Goal: Check status: Check status

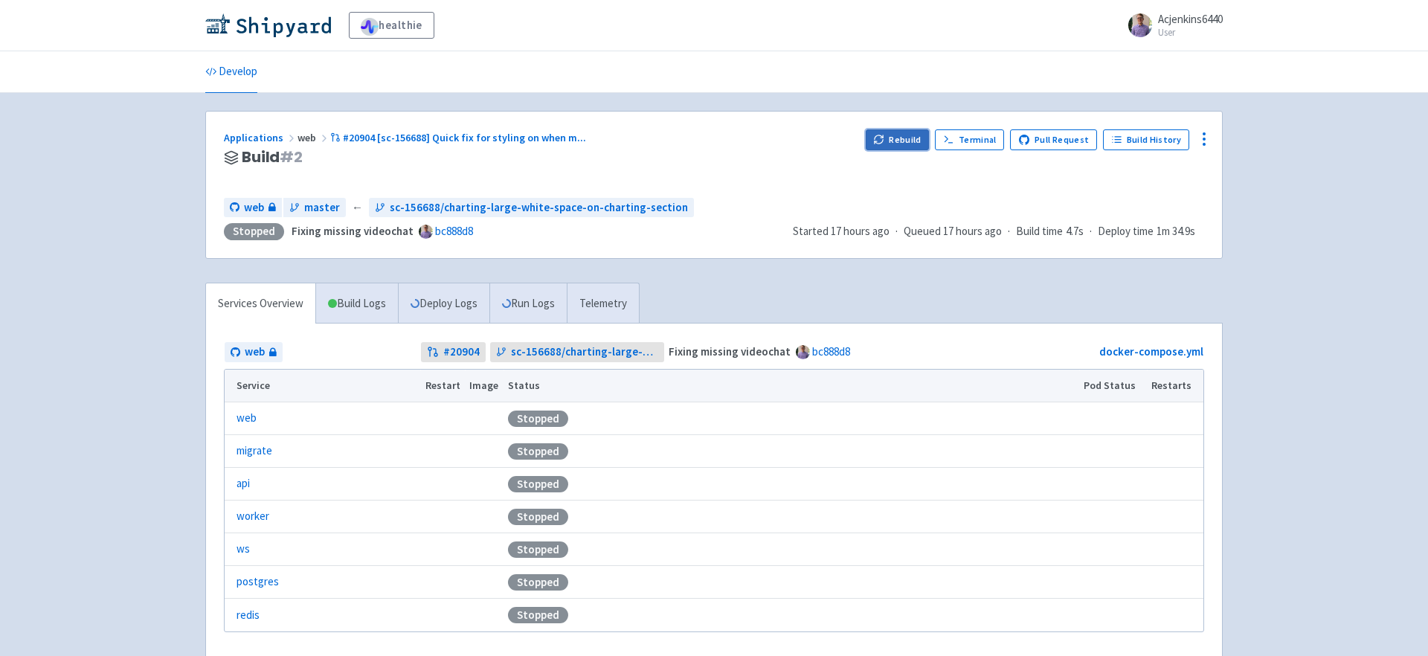
click at [923, 141] on button "Rebuild" at bounding box center [898, 139] width 64 height 21
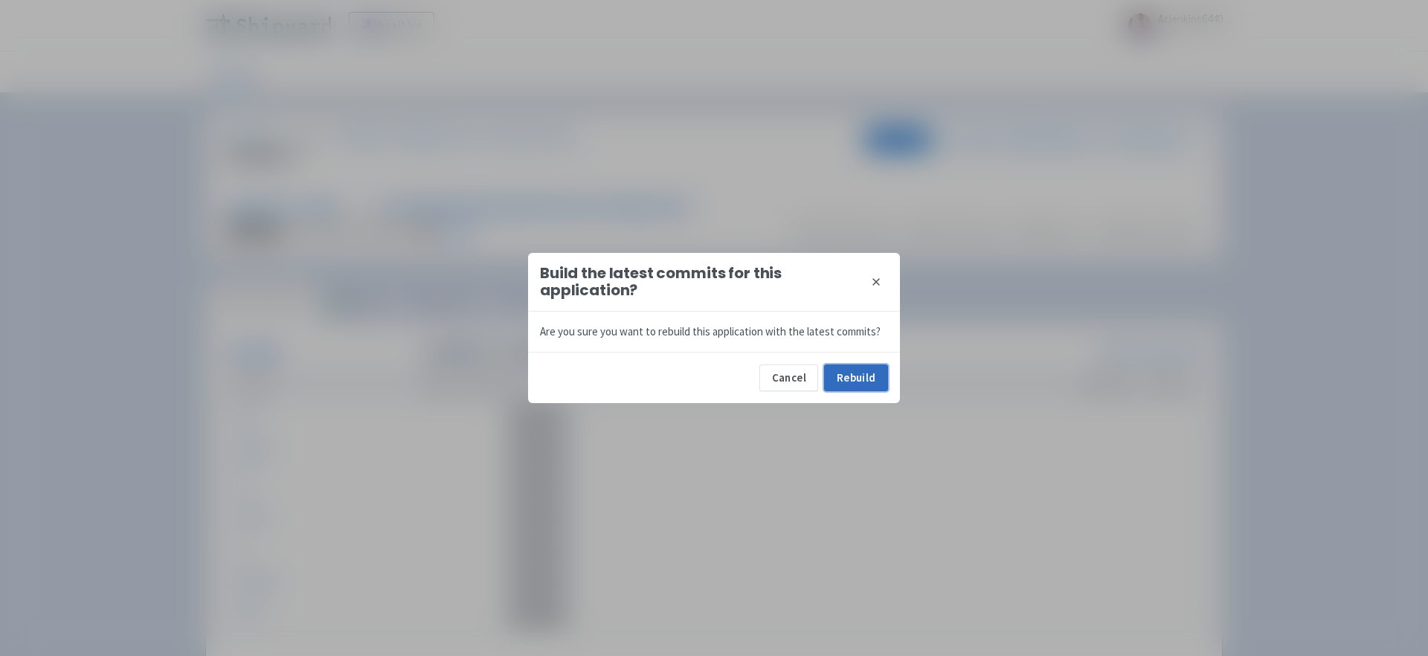
click at [867, 371] on button "Rebuild" at bounding box center [856, 377] width 64 height 27
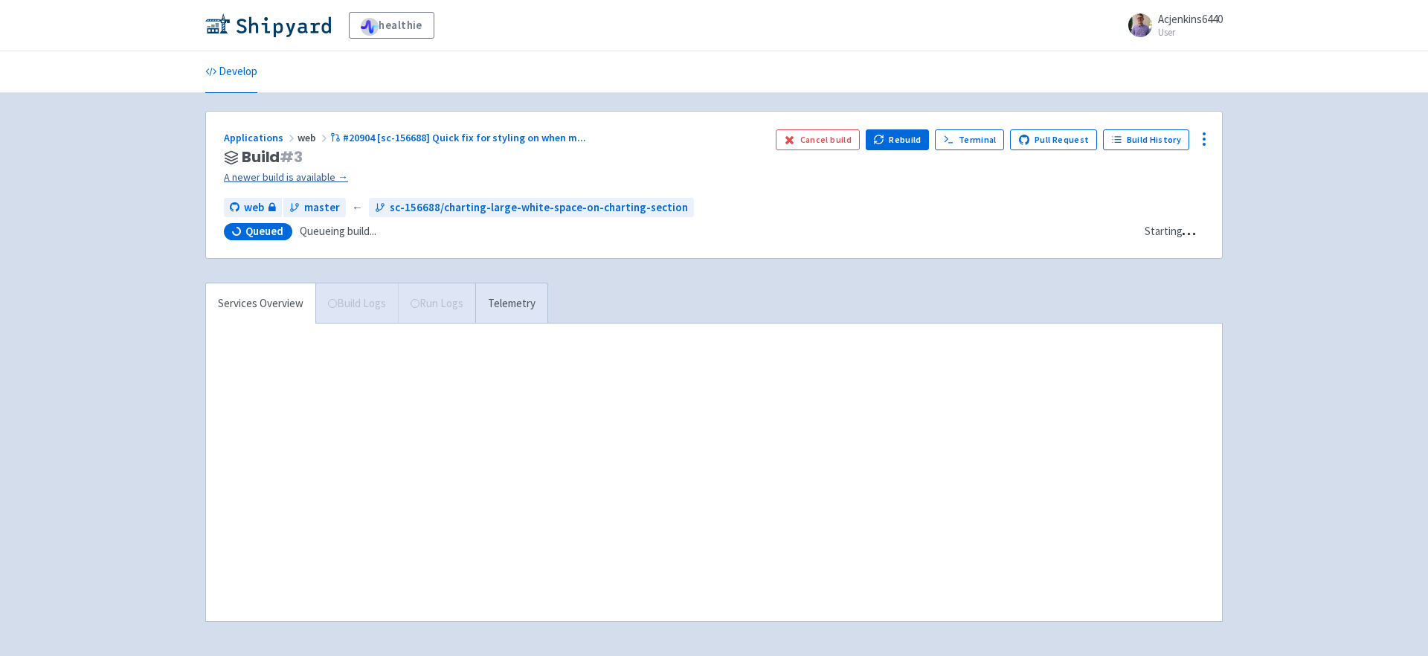
click at [283, 179] on link "A newer build is available →" at bounding box center [494, 177] width 540 height 17
click at [284, 179] on link "A newer build is available →" at bounding box center [494, 177] width 540 height 17
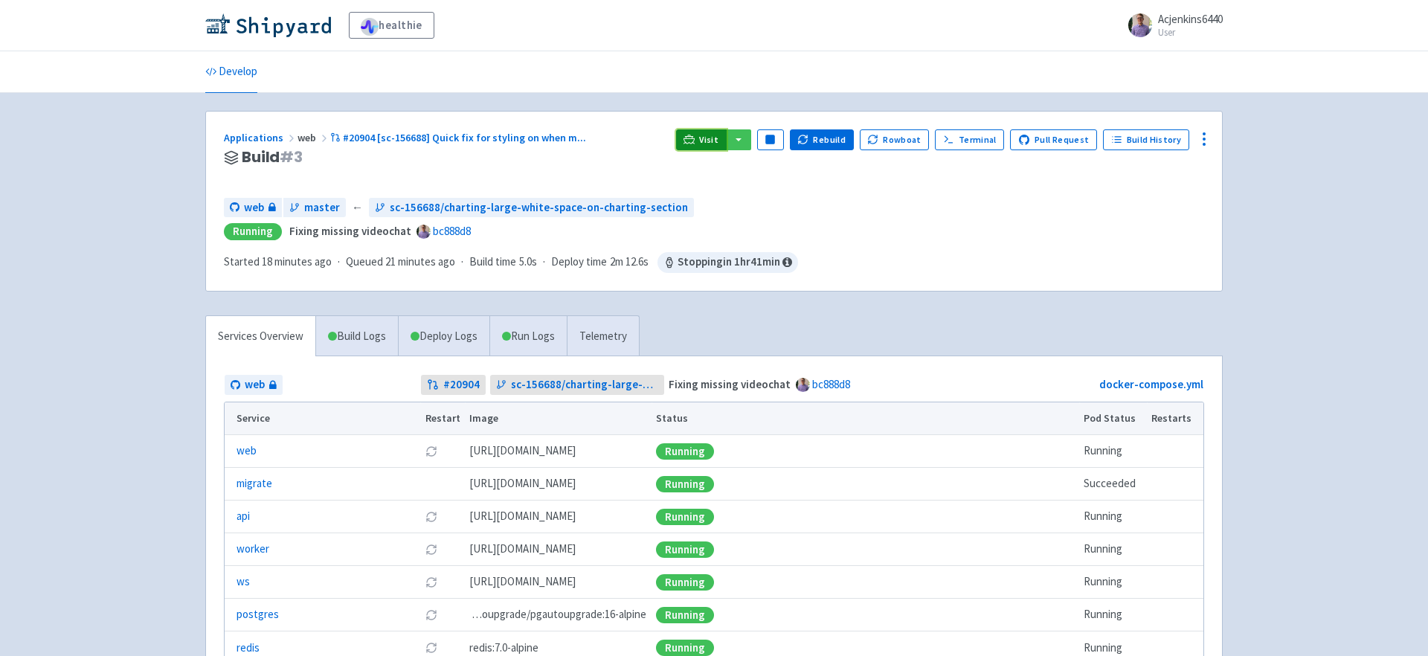
click at [695, 138] on icon at bounding box center [689, 139] width 11 height 11
